Goal: Task Accomplishment & Management: Manage account settings

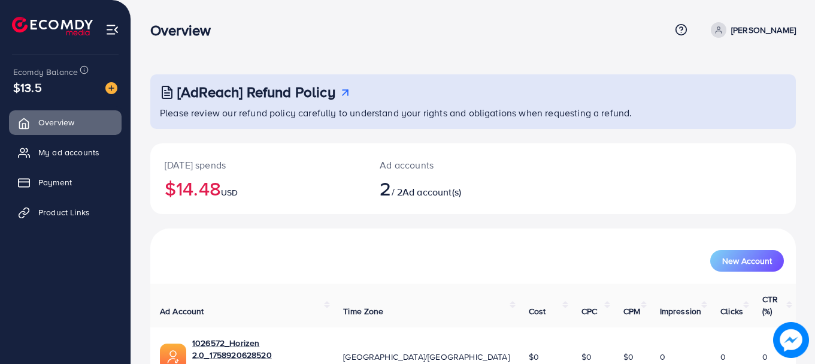
click at [190, 210] on div "[DATE] spends $14.48 USD" at bounding box center [257, 178] width 215 height 71
click at [195, 185] on h2 "$14.48 USD" at bounding box center [258, 188] width 186 height 23
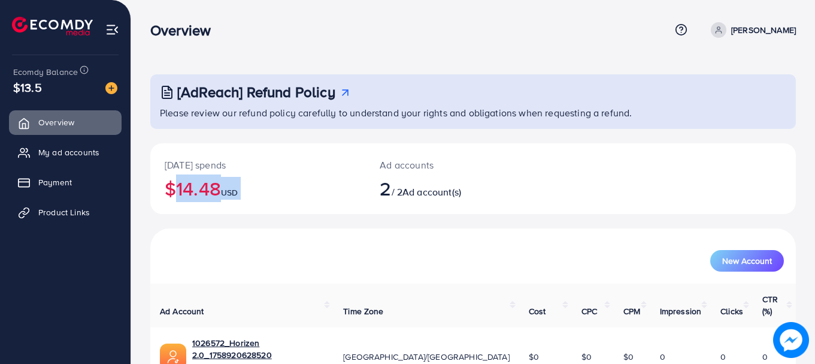
click at [195, 185] on h2 "$14.48 USD" at bounding box center [258, 188] width 186 height 23
click at [199, 188] on h2 "$14.48 USD" at bounding box center [258, 188] width 186 height 23
click at [196, 183] on h2 "$14.48 USD" at bounding box center [258, 188] width 186 height 23
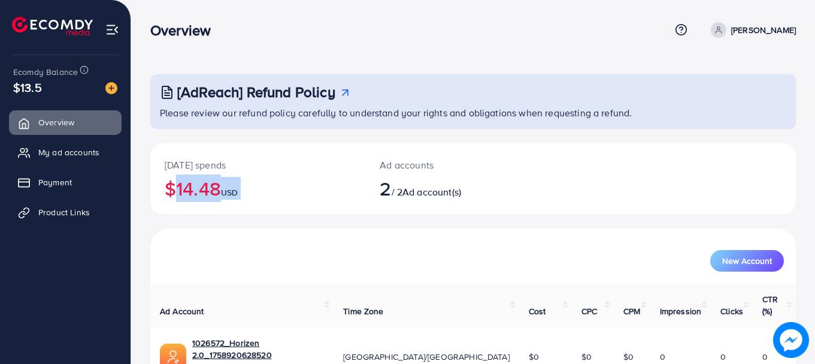
click at [196, 183] on h2 "$14.48 USD" at bounding box center [258, 188] width 186 height 23
click at [192, 189] on h2 "$14.48 USD" at bounding box center [258, 188] width 186 height 23
click at [68, 159] on link "My ad accounts" at bounding box center [65, 152] width 113 height 24
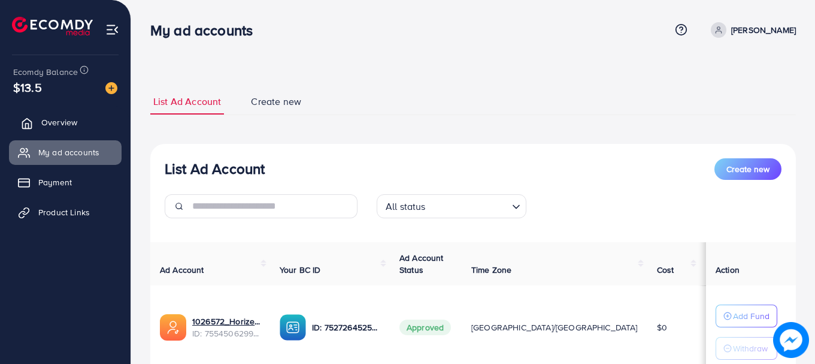
click at [44, 121] on span "Overview" at bounding box center [59, 122] width 36 height 12
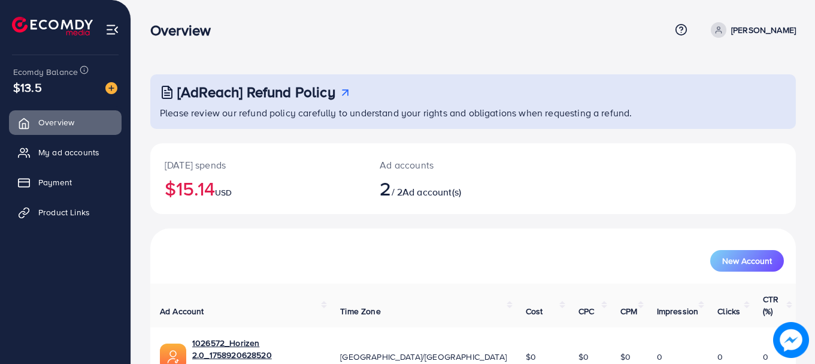
click at [191, 177] on h2 "$15.14 USD" at bounding box center [258, 188] width 186 height 23
click at [197, 165] on p "[DATE] spends" at bounding box center [258, 165] width 186 height 14
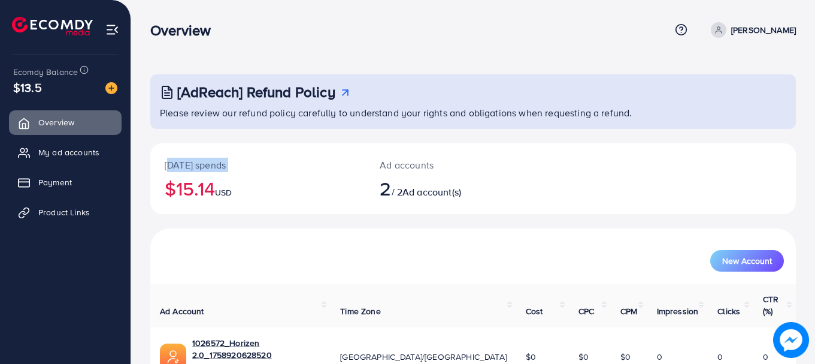
click at [197, 165] on p "[DATE] spends" at bounding box center [258, 165] width 186 height 14
click at [197, 195] on h2 "$15.14 USD" at bounding box center [258, 188] width 186 height 23
click at [229, 190] on span "USD" at bounding box center [223, 192] width 17 height 12
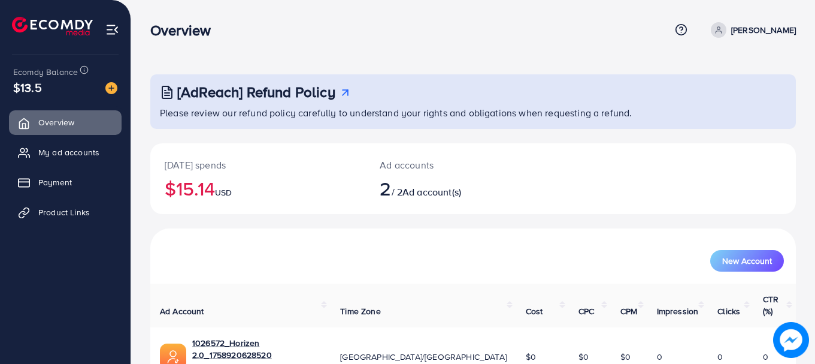
click at [218, 188] on h2 "$15.14 USD" at bounding box center [258, 188] width 186 height 23
click at [217, 188] on h2 "$15.14 USD" at bounding box center [258, 188] width 186 height 23
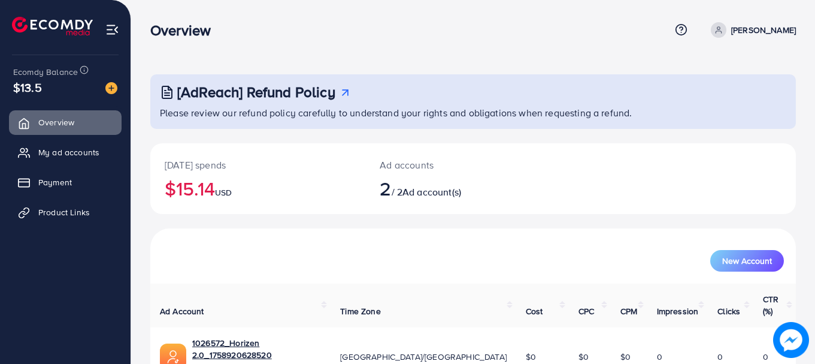
click at [391, 192] on span "2" at bounding box center [385, 188] width 11 height 28
click at [391, 191] on span "2" at bounding box center [385, 188] width 11 height 28
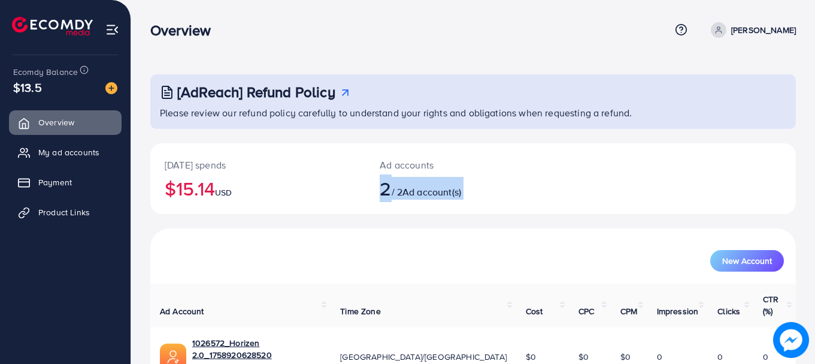
click at [391, 191] on span "2" at bounding box center [385, 188] width 11 height 28
click at [289, 210] on div "[DATE] spends $15.14 USD" at bounding box center [257, 178] width 215 height 71
click at [400, 47] on nav "Overview Help Center Contact Support Term and policy About Us [PERSON_NAME] Pro…" at bounding box center [473, 29] width 646 height 43
